Goal: Task Accomplishment & Management: Manage account settings

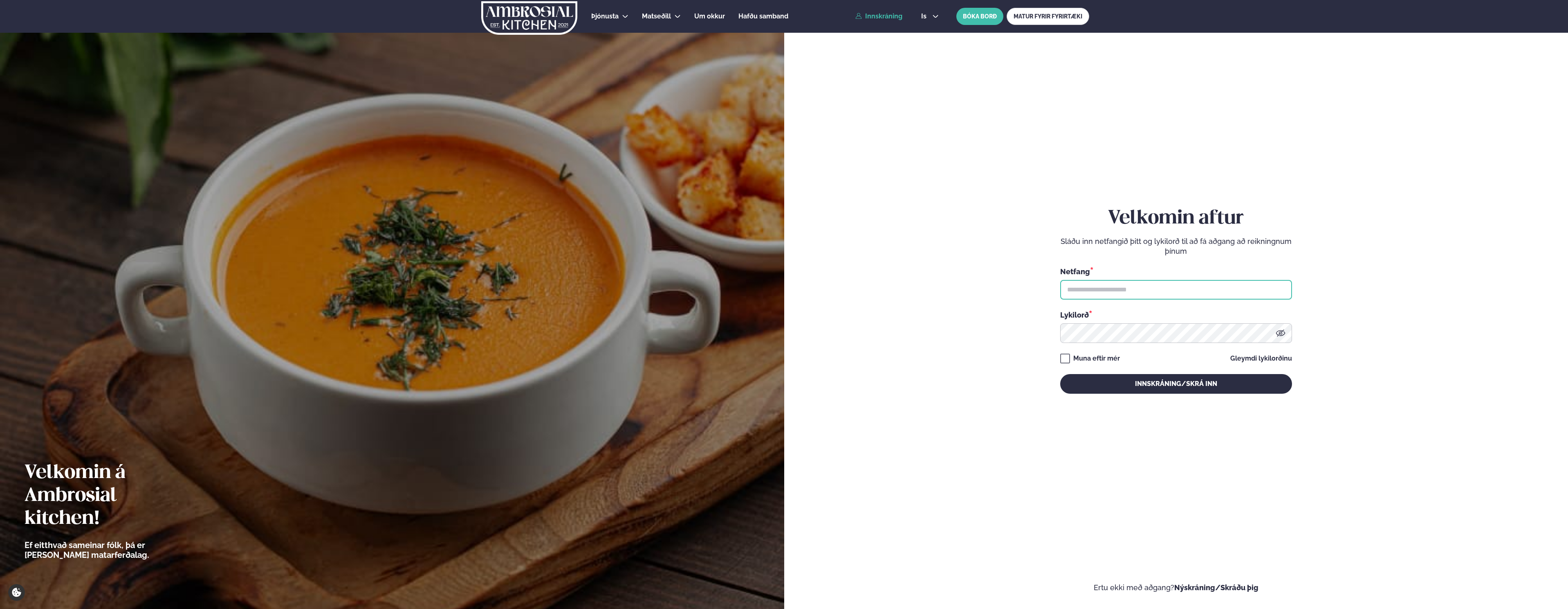
click at [1113, 295] on input "text" at bounding box center [1176, 289] width 232 height 19
type input "**********"
click at [1060, 374] on button "Innskráning/Skrá inn" at bounding box center [1176, 384] width 232 height 19
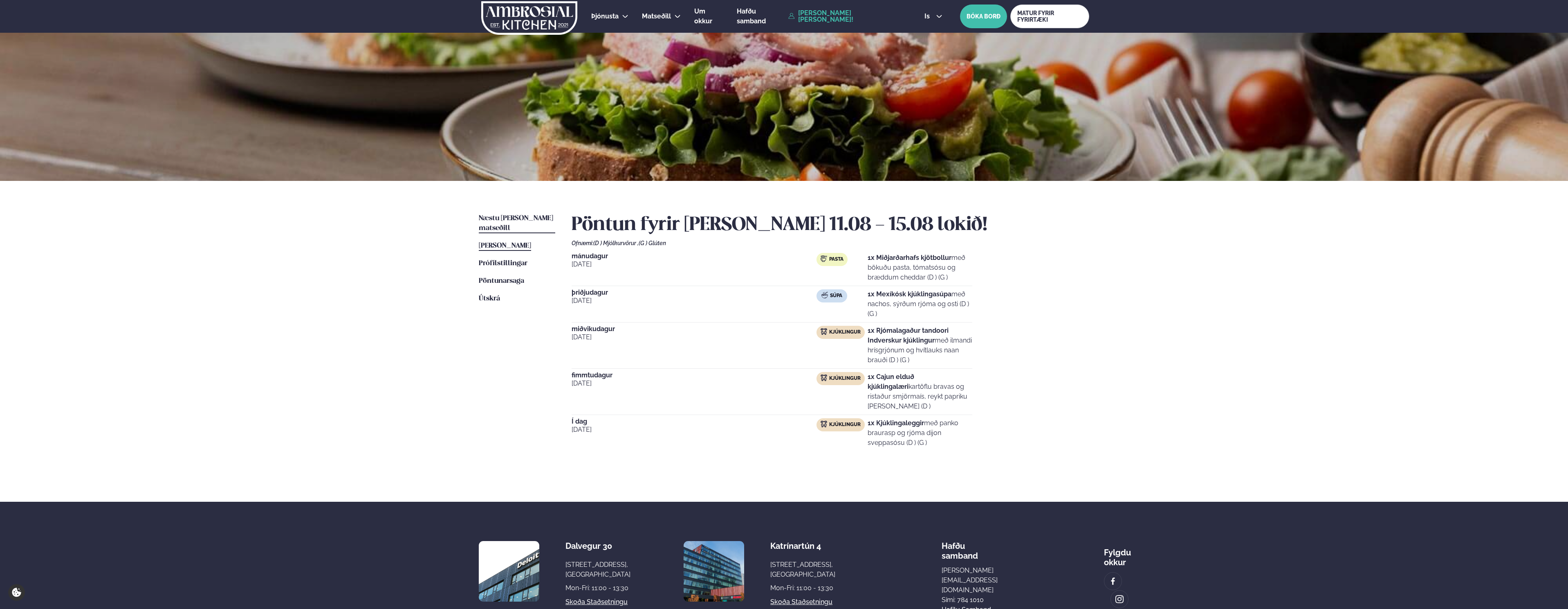
click at [500, 216] on span "Næstu [PERSON_NAME] matseðill" at bounding box center [516, 224] width 74 height 17
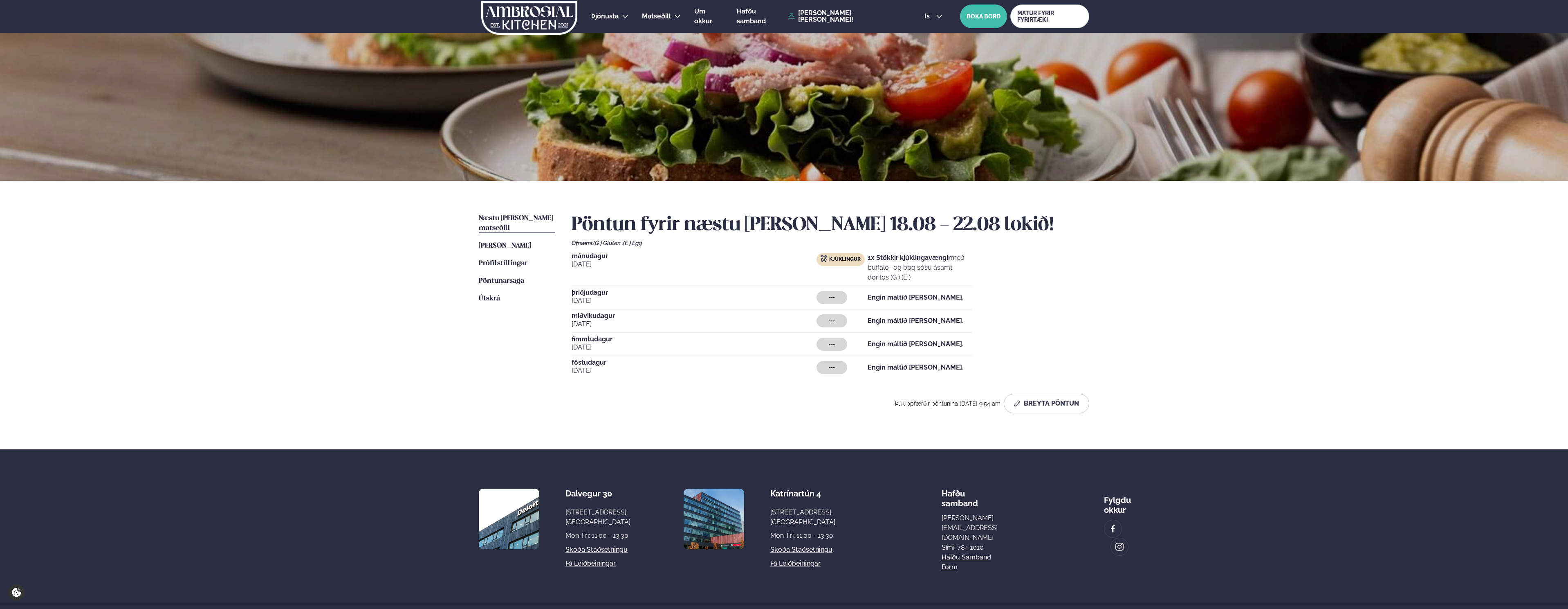
click at [637, 293] on span "þriðjudagur" at bounding box center [694, 292] width 245 height 7
click at [1034, 401] on button "Breyta Pöntun" at bounding box center [1046, 403] width 85 height 19
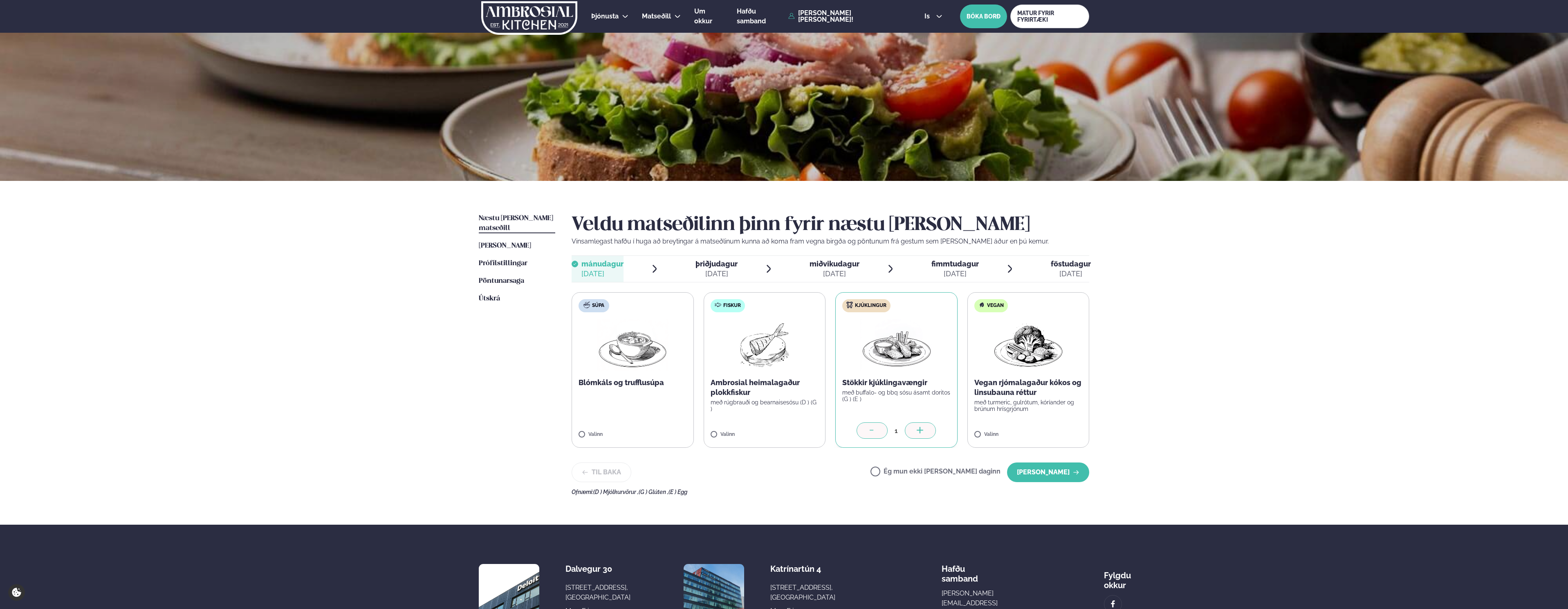
click at [710, 271] on div "[DATE]" at bounding box center [716, 273] width 42 height 10
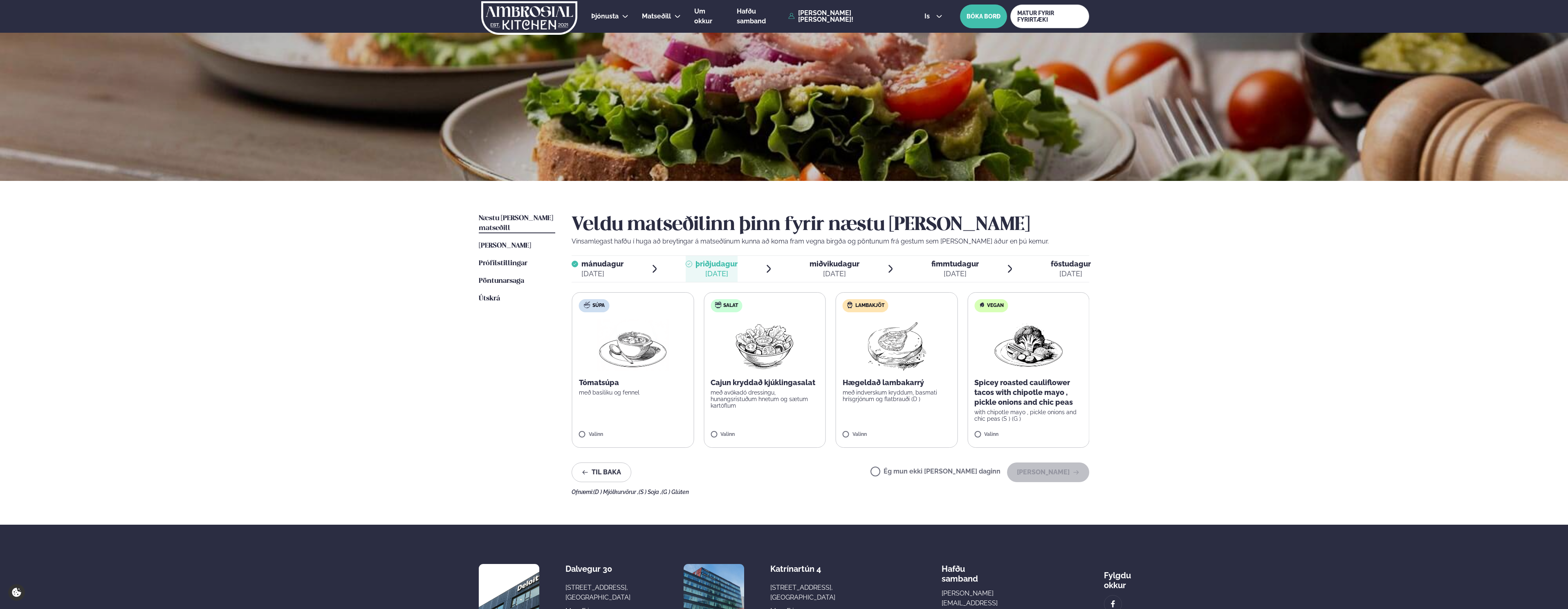
click at [887, 401] on p "með indverskum kryddum, basmati hrísgrjónum og flatbrauði (D )" at bounding box center [897, 395] width 108 height 13
click at [880, 392] on p "með indverskum kryddum, basmati hrísgrjónum og flatbrauði (D )" at bounding box center [897, 395] width 108 height 13
click at [1050, 465] on button "[PERSON_NAME]" at bounding box center [1048, 472] width 82 height 19
click at [953, 468] on span "Ég mun ekki [PERSON_NAME] daginn" at bounding box center [936, 472] width 130 height 9
click at [964, 471] on label "Ég mun ekki [PERSON_NAME] daginn" at bounding box center [936, 472] width 130 height 9
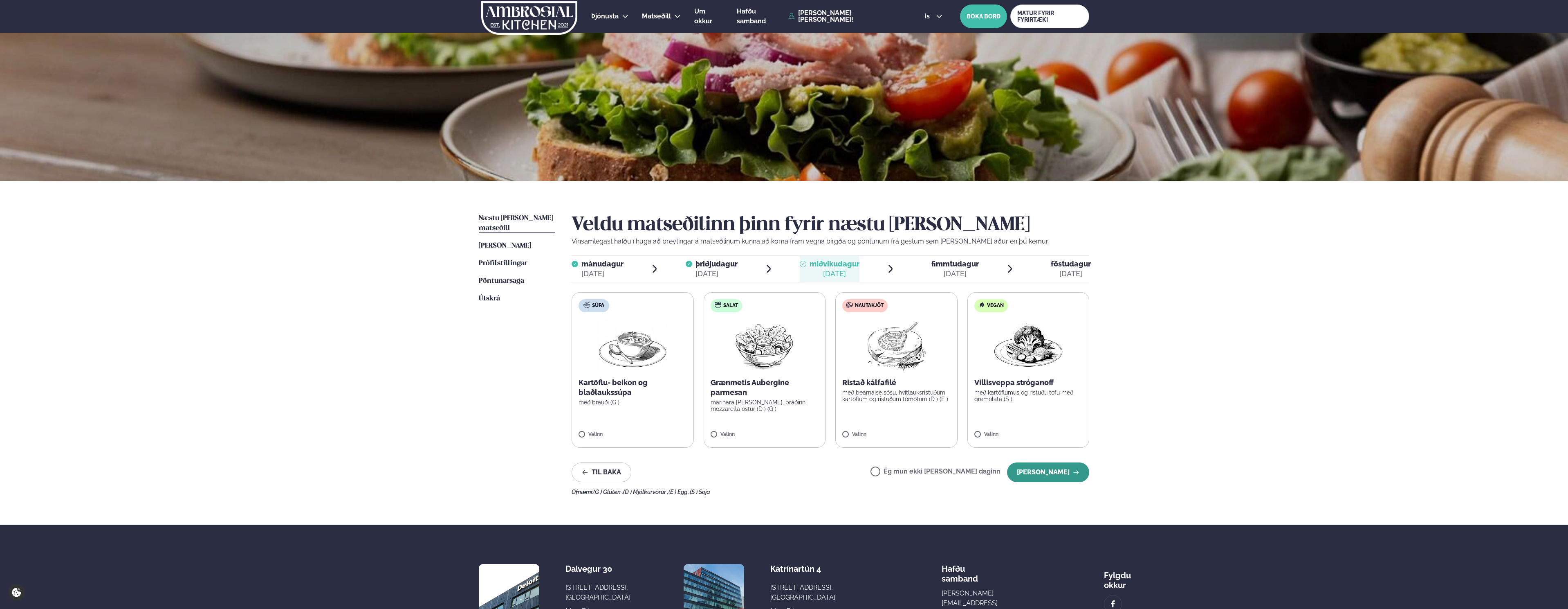
click at [1049, 468] on button "[PERSON_NAME]" at bounding box center [1048, 472] width 82 height 19
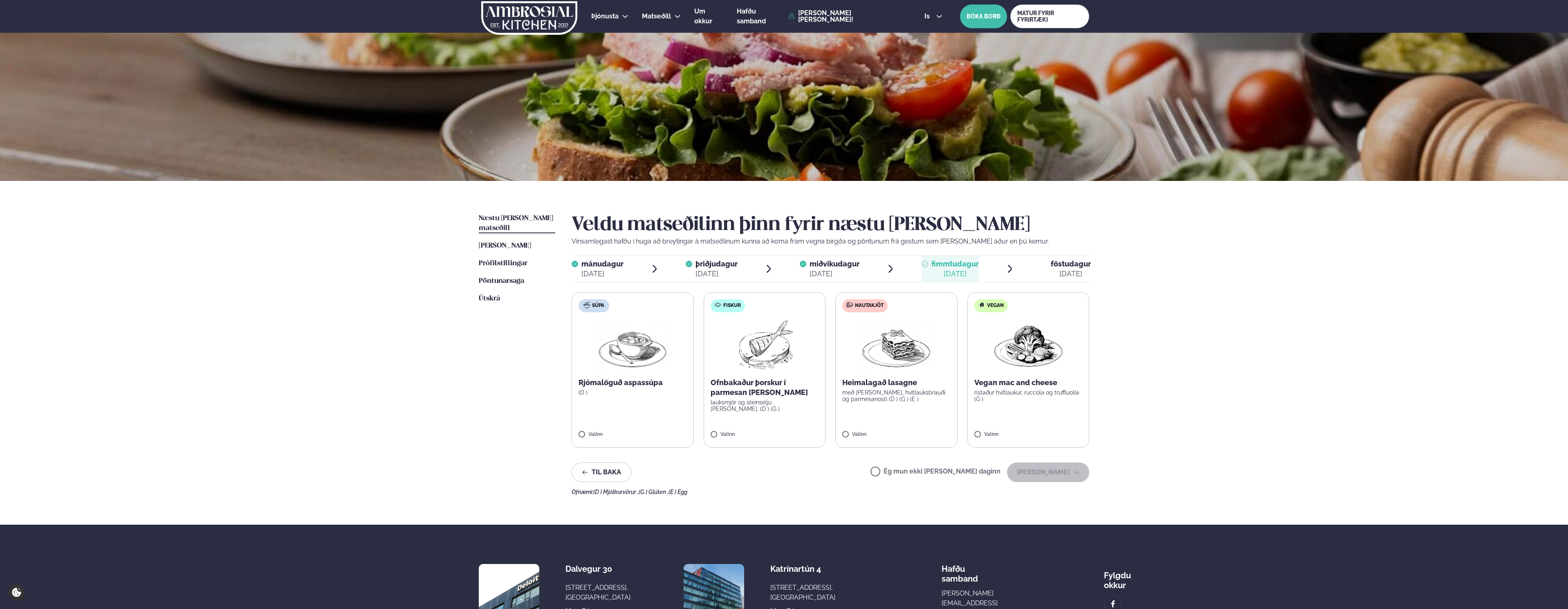
click at [619, 389] on p "(D )" at bounding box center [632, 392] width 108 height 7
click at [620, 391] on p "(D )" at bounding box center [632, 392] width 108 height 7
click at [1035, 470] on button "[PERSON_NAME]" at bounding box center [1048, 472] width 82 height 19
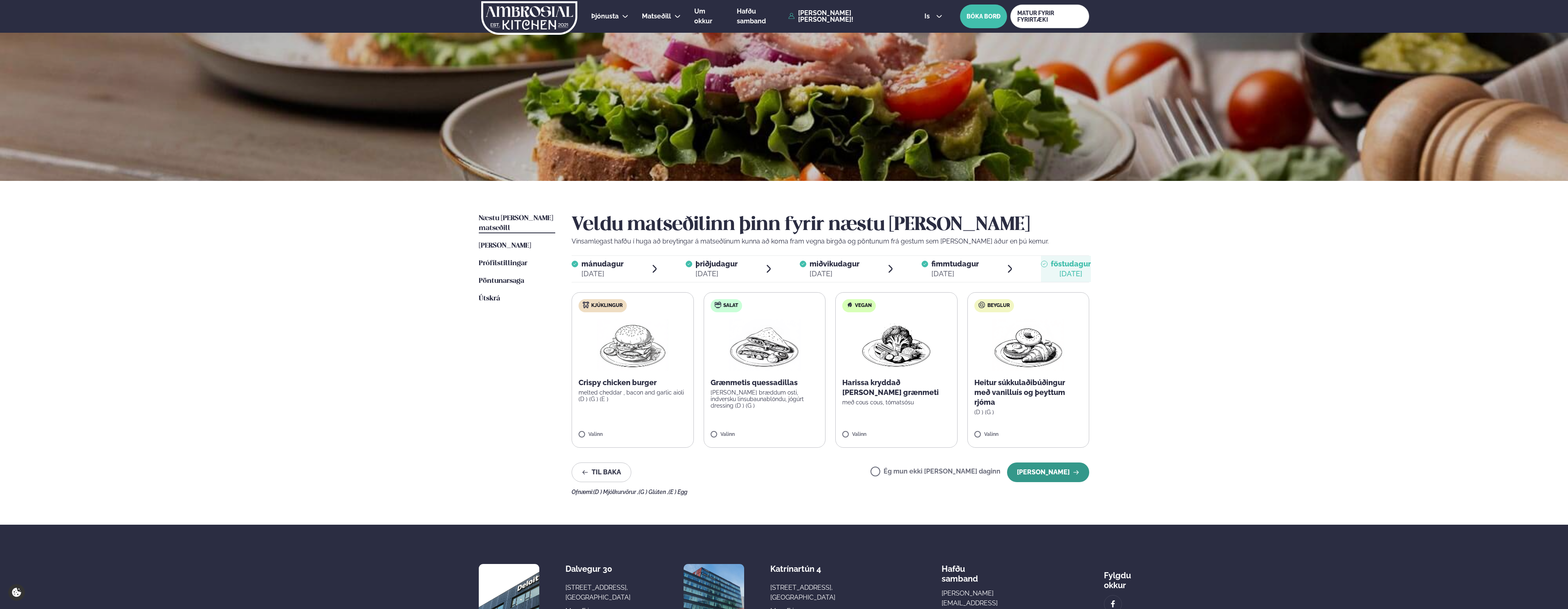
click at [1051, 474] on button "[PERSON_NAME]" at bounding box center [1048, 472] width 82 height 19
